Goal: Check status: Check status

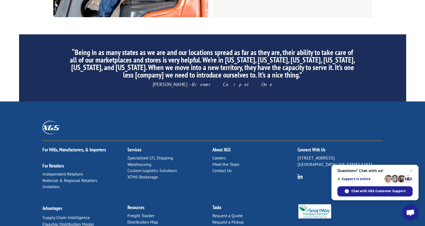
scroll to position [838, 0]
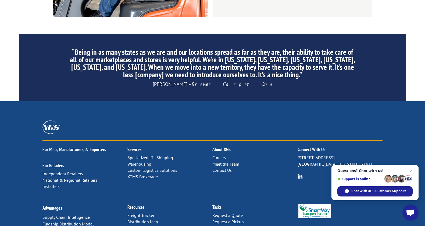
click at [147, 213] on link "Freight Tracker" at bounding box center [140, 215] width 27 height 5
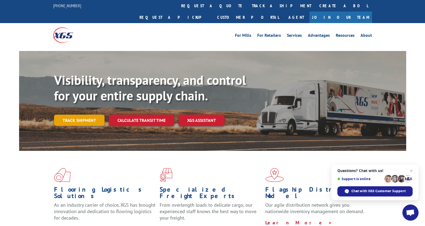
click at [75, 115] on link "Track shipment" at bounding box center [79, 120] width 51 height 11
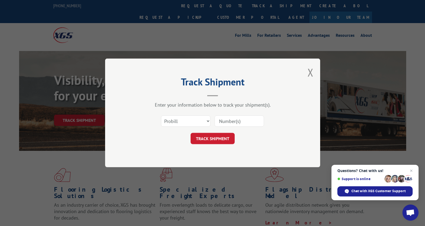
click at [239, 123] on input at bounding box center [238, 121] width 49 height 11
paste input "15095349."
type input "15095349."
click button "TRACK SHIPMENT" at bounding box center [213, 138] width 44 height 11
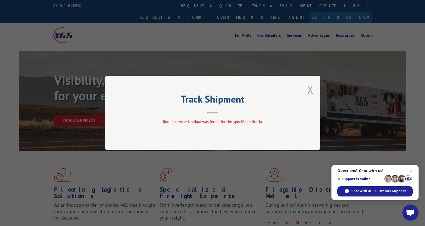
click at [312, 89] on button "Close modal" at bounding box center [310, 90] width 6 height 14
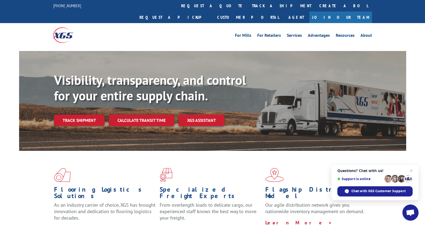
click at [79, 115] on link "Track shipment" at bounding box center [79, 120] width 51 height 11
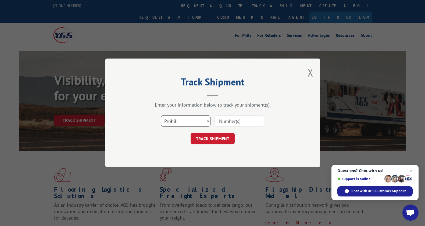
click at [206, 123] on select "Select category... Probill BOL PO" at bounding box center [185, 121] width 49 height 11
select select "bol"
click at [161, 116] on select "Select category... Probill BOL PO" at bounding box center [185, 121] width 49 height 11
click at [236, 122] on input at bounding box center [238, 121] width 49 height 11
paste input "15095349."
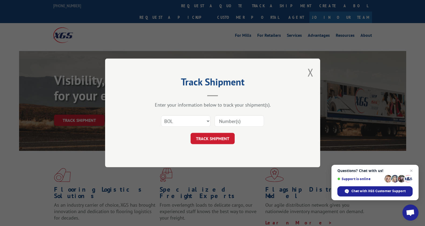
type input "15095349."
click button "TRACK SHIPMENT" at bounding box center [213, 138] width 44 height 11
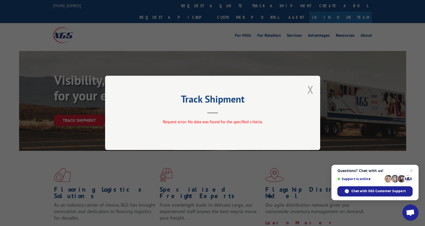
click at [313, 89] on div "Track Shipment Request error: No data was found for the specified criteria." at bounding box center [212, 113] width 215 height 74
click at [310, 90] on button "Close modal" at bounding box center [310, 90] width 6 height 14
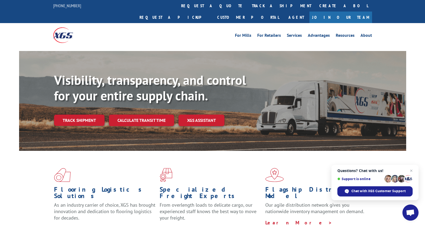
click at [97, 115] on link "Track shipment" at bounding box center [79, 120] width 51 height 11
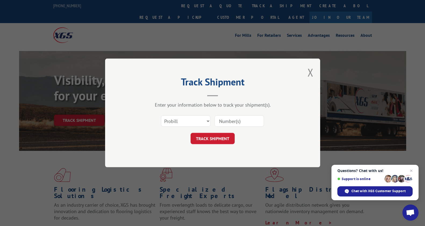
click at [236, 124] on input at bounding box center [238, 121] width 49 height 11
paste input "15095349"
type input "15095349"
click button "TRACK SHIPMENT" at bounding box center [213, 138] width 44 height 11
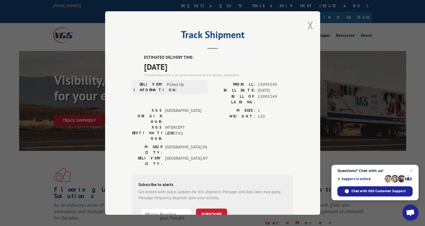
click at [311, 23] on button "Close modal" at bounding box center [310, 25] width 6 height 14
